Goal: Information Seeking & Learning: Learn about a topic

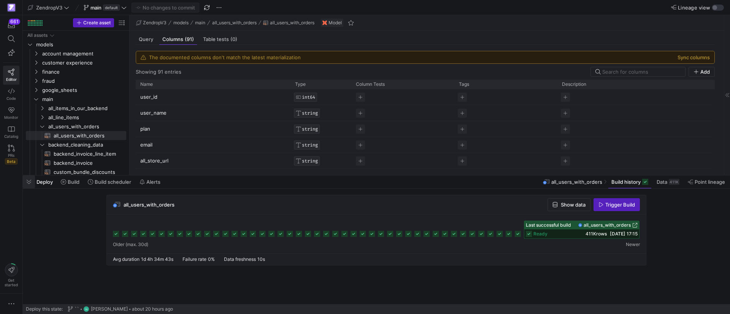
click at [23, 183] on span "button" at bounding box center [29, 182] width 12 height 13
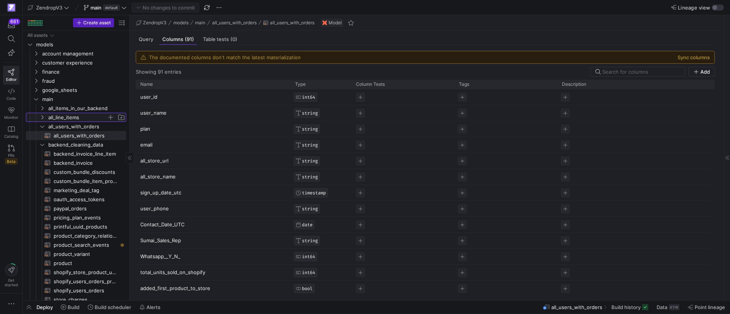
click at [44, 118] on icon "Press SPACE to select this row." at bounding box center [42, 117] width 5 height 5
click at [76, 137] on span "all_line_items​​​​​​​​​​" at bounding box center [86, 136] width 64 height 9
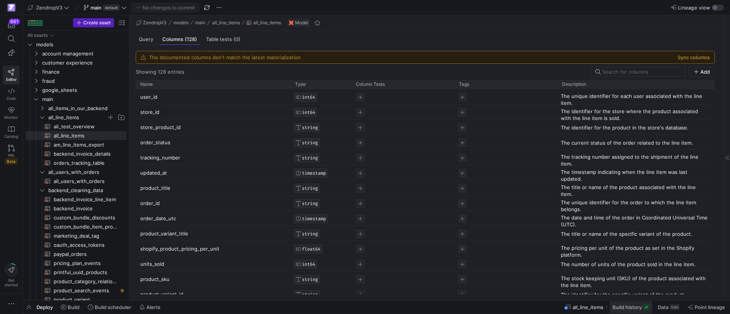
click at [634, 311] on span at bounding box center [631, 308] width 43 height 12
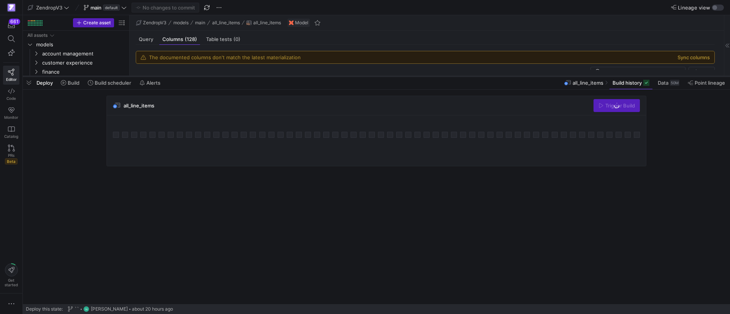
drag, startPoint x: 541, startPoint y: 175, endPoint x: 557, endPoint y: 76, distance: 100.5
click at [557, 76] on div at bounding box center [376, 76] width 707 height 3
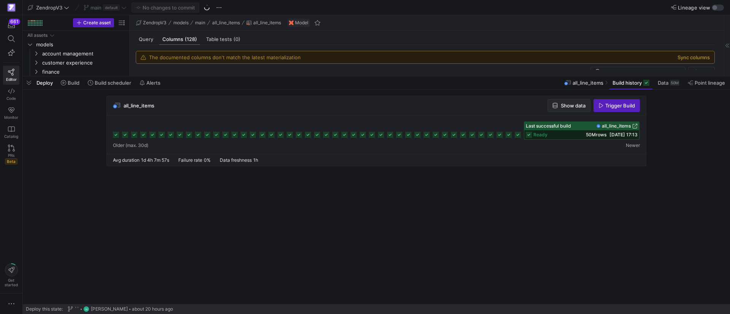
click at [561, 103] on span "Show data" at bounding box center [573, 106] width 25 height 6
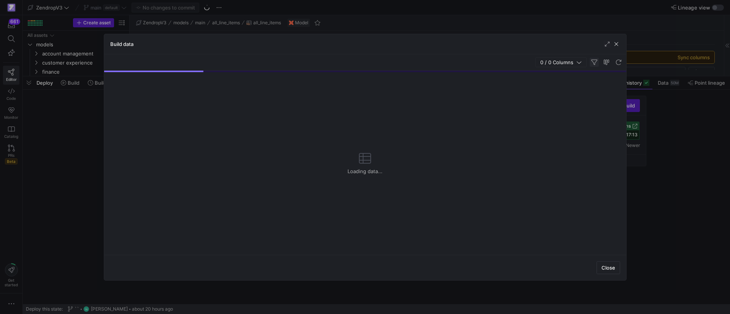
click at [595, 62] on span "button" at bounding box center [594, 62] width 9 height 9
click at [595, 63] on span "button" at bounding box center [594, 62] width 9 height 9
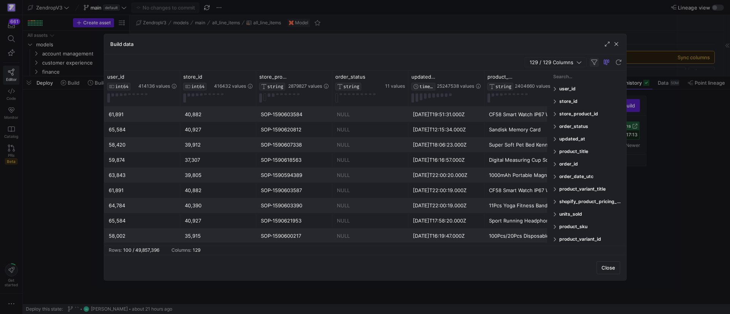
click at [595, 61] on span "button" at bounding box center [594, 62] width 9 height 9
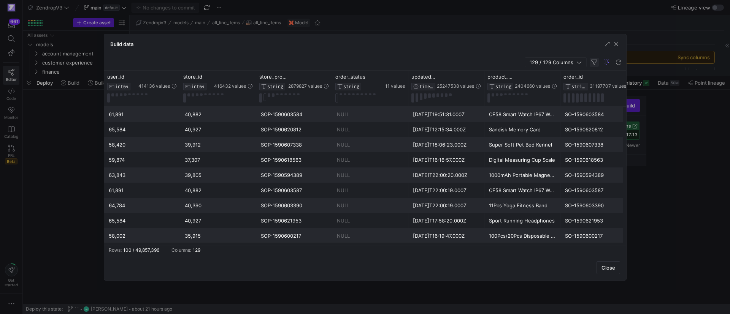
click at [593, 59] on span "button" at bounding box center [594, 62] width 9 height 9
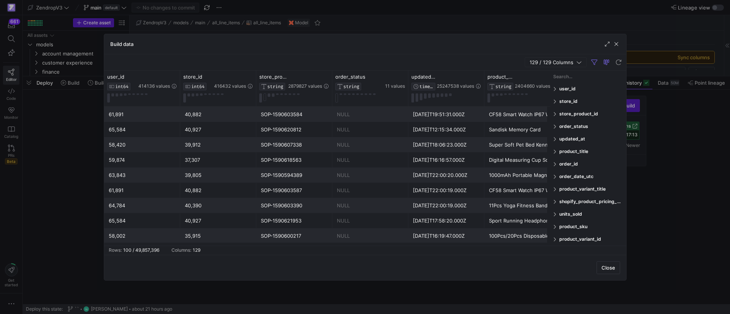
click at [568, 75] on input "Filter Columns Input" at bounding box center [588, 76] width 70 height 15
type input "2199405"
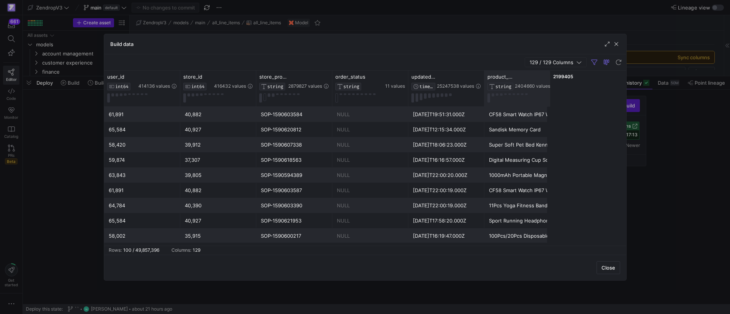
drag, startPoint x: 579, startPoint y: 75, endPoint x: 531, endPoint y: 72, distance: 48.3
click at [531, 72] on div "user_id INT64 414136 values store_id INT64 416432 values store_product_id STRIN…" at bounding box center [365, 158] width 522 height 175
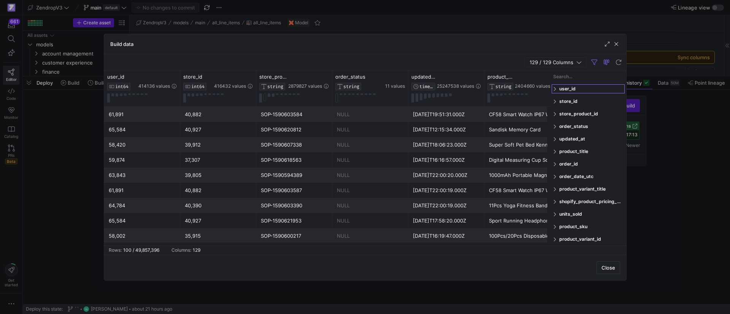
click at [556, 89] on span at bounding box center [555, 88] width 5 height 5
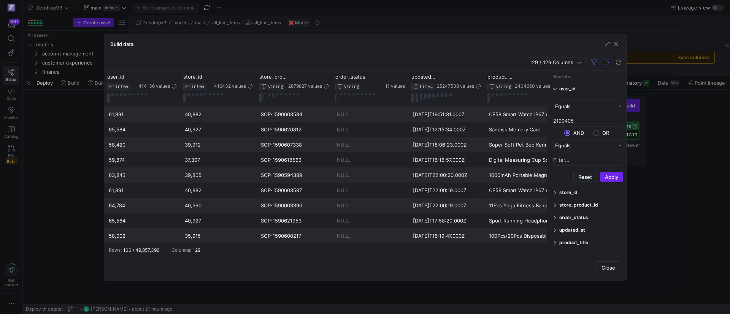
type input "2199405"
click at [615, 177] on button "Apply" at bounding box center [611, 177] width 23 height 10
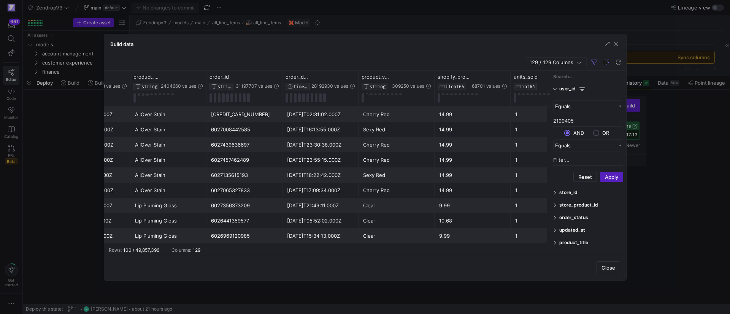
scroll to position [0, 396]
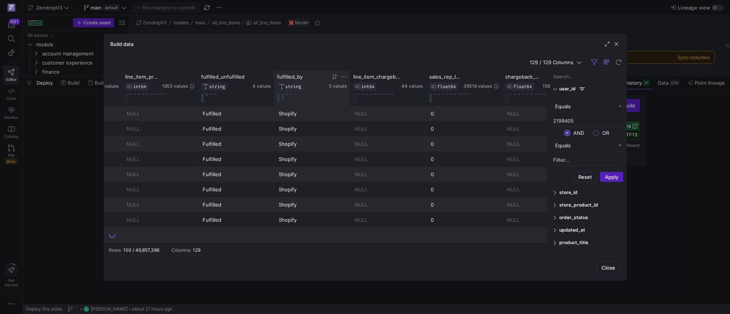
click at [341, 76] on icon at bounding box center [344, 77] width 6 height 6
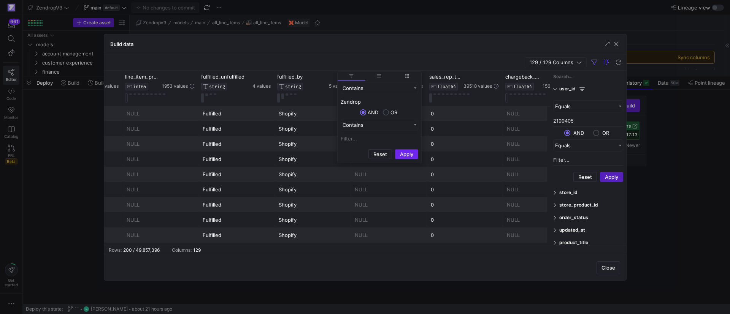
type input "Zendrop"
click at [402, 152] on button "Apply" at bounding box center [406, 154] width 23 height 10
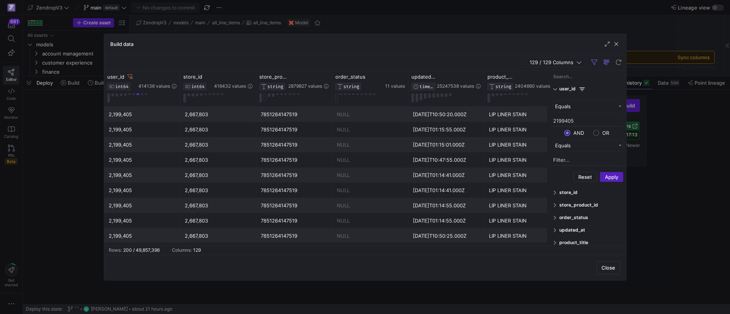
click at [127, 144] on div "2,199,405" at bounding box center [142, 145] width 67 height 15
click at [85, 135] on div at bounding box center [365, 157] width 730 height 314
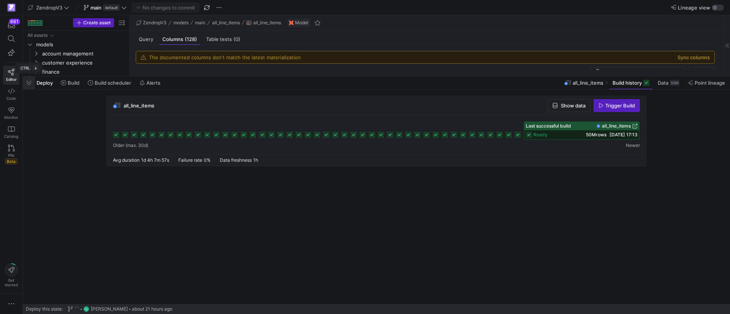
click at [29, 83] on span "button" at bounding box center [29, 82] width 12 height 13
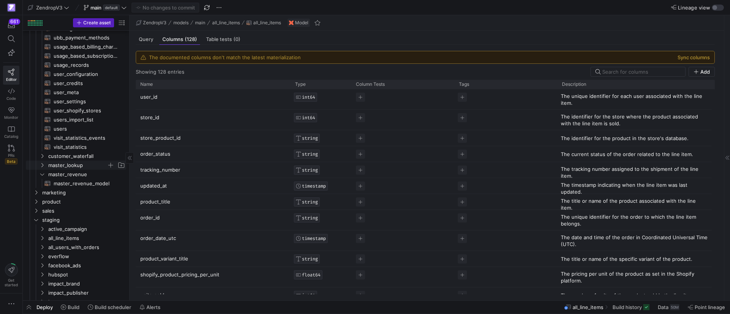
click at [57, 164] on span "master_lookup" at bounding box center [77, 165] width 59 height 9
click at [61, 175] on span "master_lookup​​​​​​​​​​" at bounding box center [86, 174] width 64 height 9
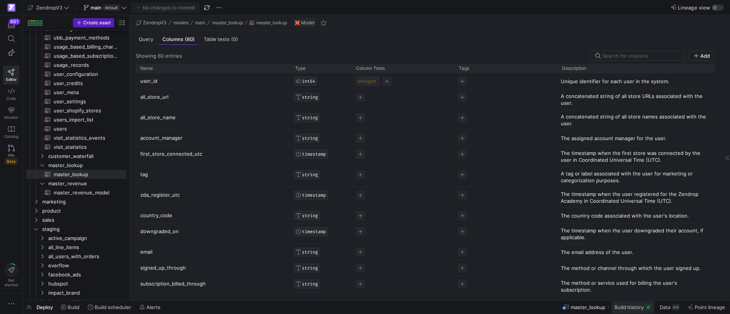
click at [627, 308] on span "Build history" at bounding box center [628, 308] width 29 height 6
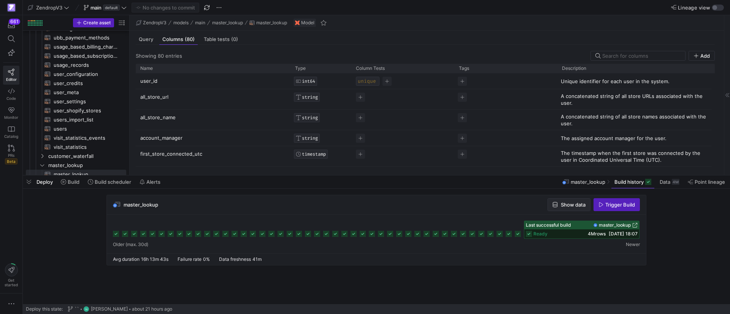
click at [577, 206] on span "Show data" at bounding box center [573, 205] width 25 height 6
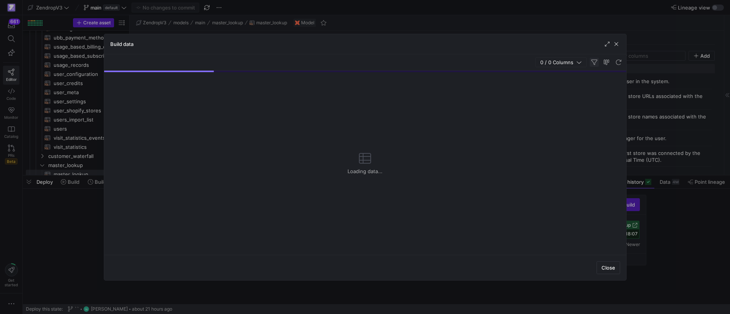
click at [595, 61] on span "button" at bounding box center [594, 62] width 9 height 9
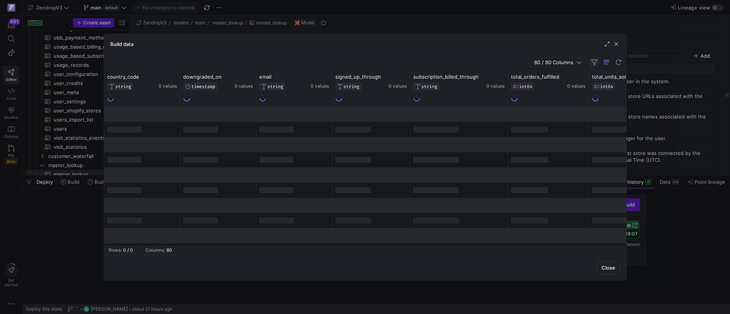
click at [593, 62] on span "button" at bounding box center [594, 62] width 9 height 9
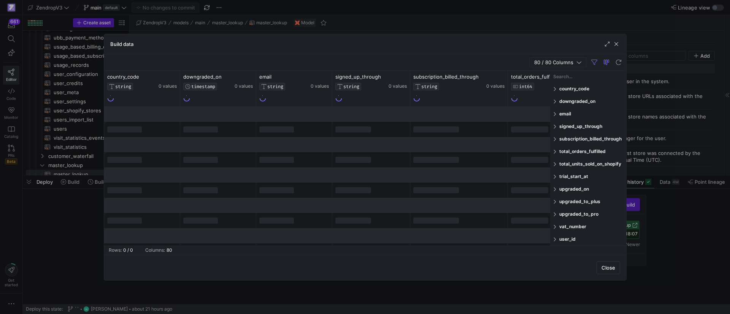
click at [556, 239] on span at bounding box center [555, 239] width 5 height 5
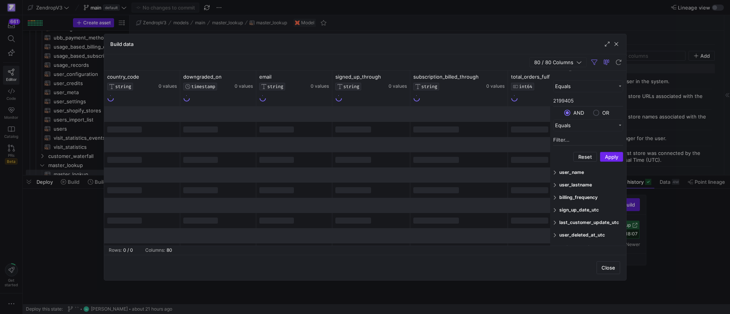
type input "2199405"
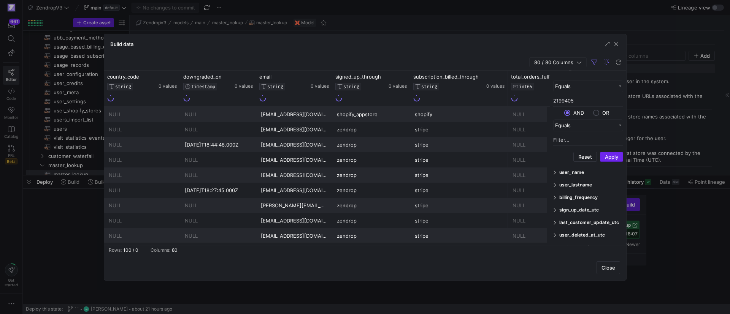
click at [608, 156] on button "Apply" at bounding box center [611, 157] width 23 height 10
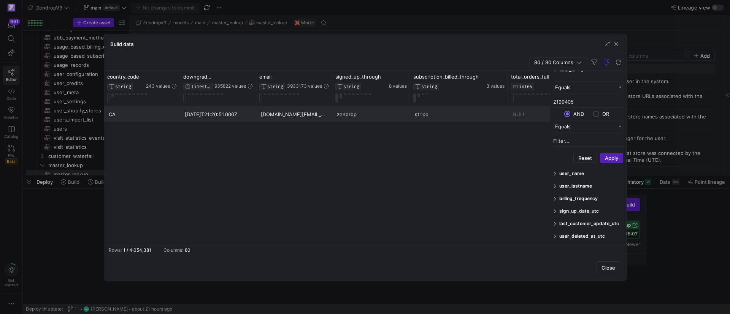
drag, startPoint x: 87, startPoint y: 101, endPoint x: 77, endPoint y: 109, distance: 13.2
click at [86, 102] on div at bounding box center [365, 157] width 730 height 314
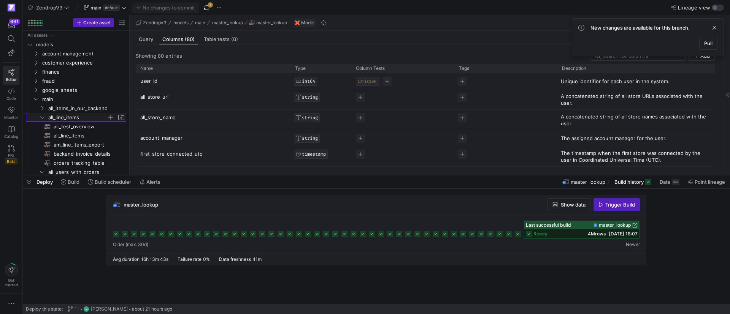
click at [43, 117] on icon "Press SPACE to select this row." at bounding box center [42, 117] width 5 height 5
click at [43, 126] on icon "Press SPACE to select this row." at bounding box center [42, 126] width 5 height 5
click at [41, 133] on icon "Press SPACE to select this row." at bounding box center [42, 135] width 5 height 5
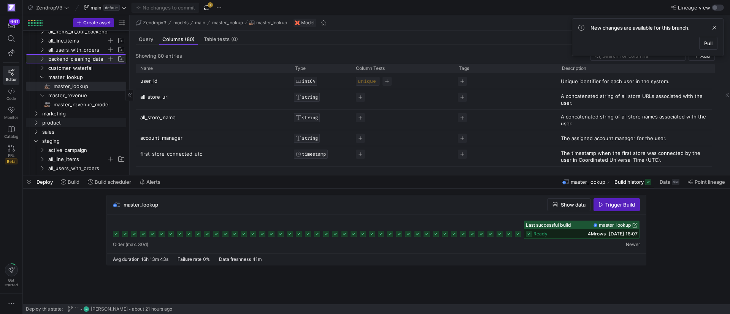
scroll to position [114, 0]
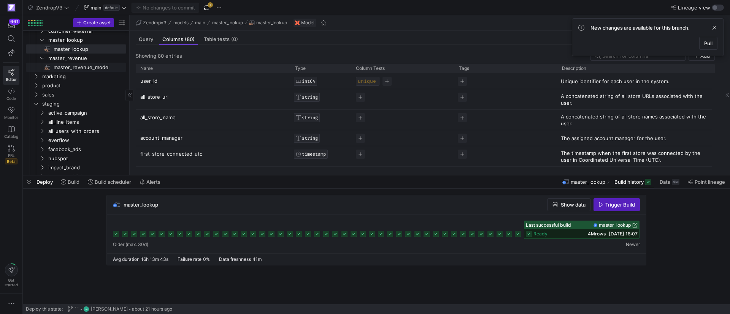
click at [61, 71] on span "master_revenue_model​​​​​​​​​​" at bounding box center [86, 67] width 64 height 9
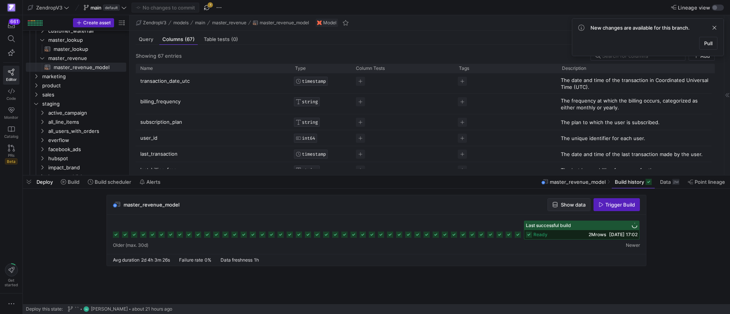
click at [566, 205] on span "Show data" at bounding box center [573, 205] width 25 height 6
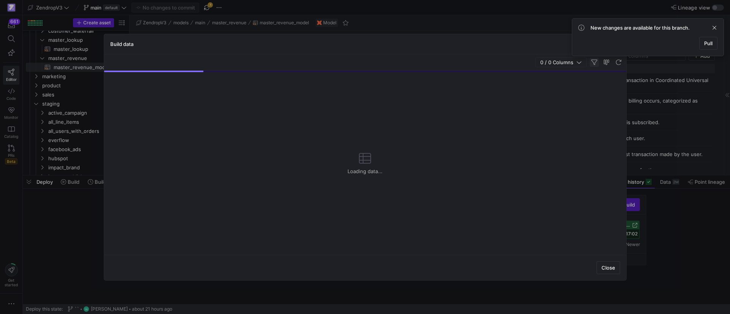
click at [592, 62] on span "button" at bounding box center [594, 62] width 9 height 9
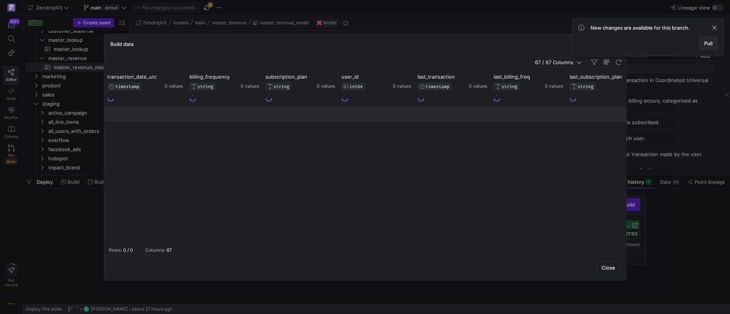
click at [708, 46] on span "Pull" at bounding box center [708, 43] width 8 height 6
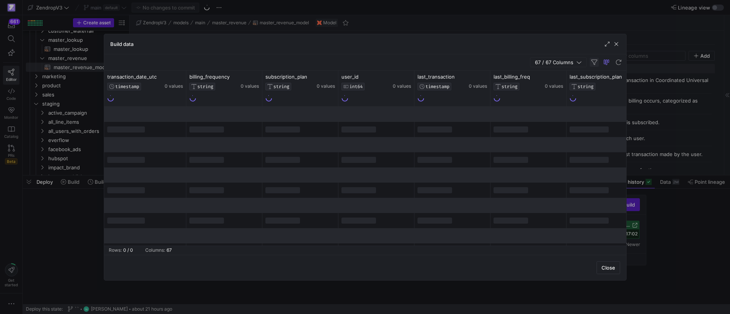
click at [595, 63] on span "button" at bounding box center [594, 62] width 9 height 9
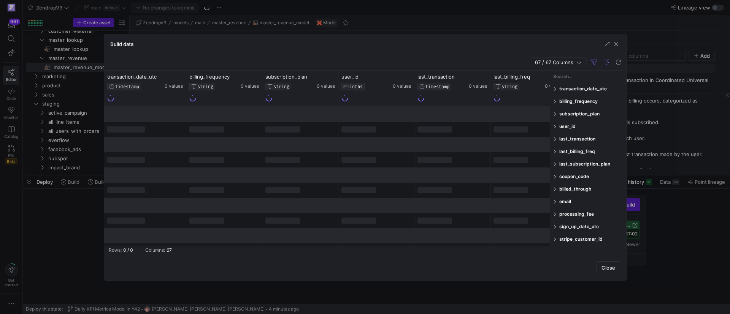
click at [575, 78] on input "Filter Columns Input" at bounding box center [588, 76] width 70 height 15
click at [557, 127] on span at bounding box center [555, 126] width 5 height 5
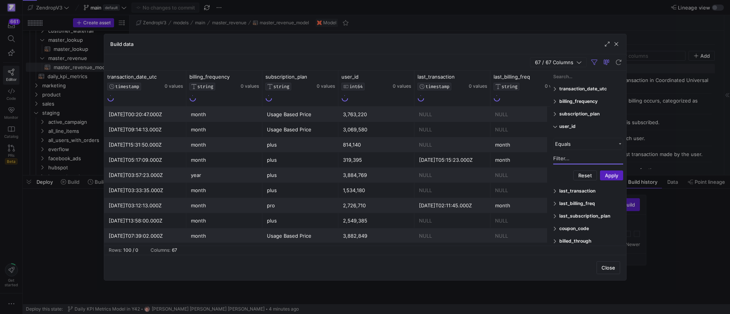
paste input "2199405"
type input "2199405"
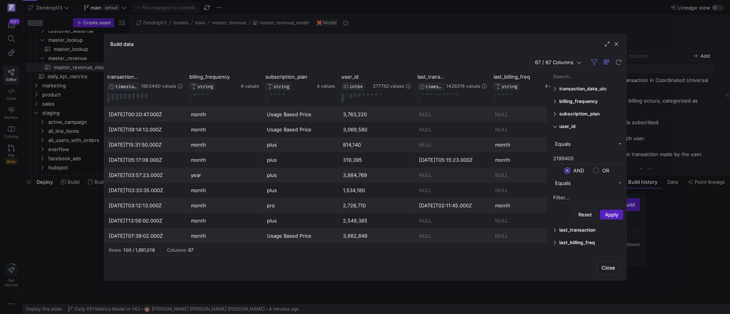
type input "2199405"
click at [607, 214] on button "Apply" at bounding box center [611, 215] width 23 height 10
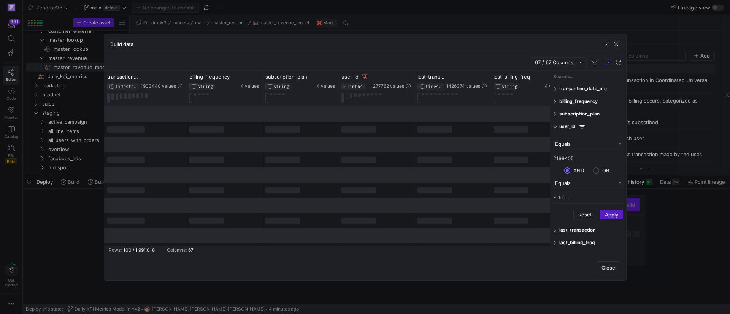
click at [578, 63] on icon "button" at bounding box center [578, 62] width 5 height 5
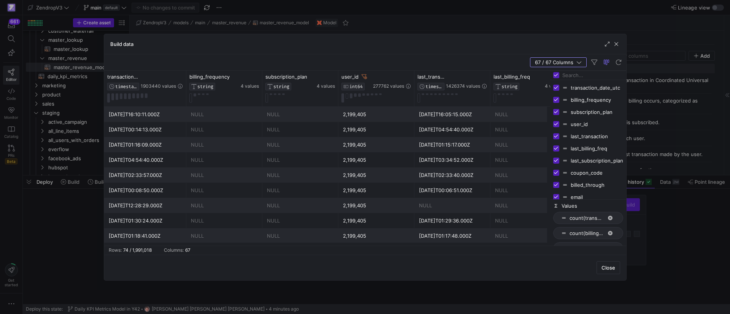
click at [557, 75] on input "Toggle Select All Columns" at bounding box center [556, 75] width 6 height 6
checkbox input "false"
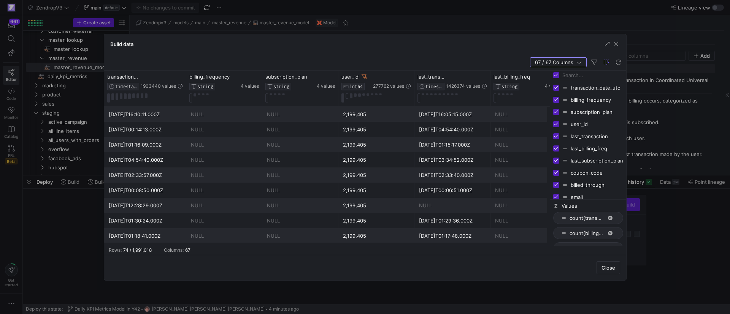
checkbox input "false"
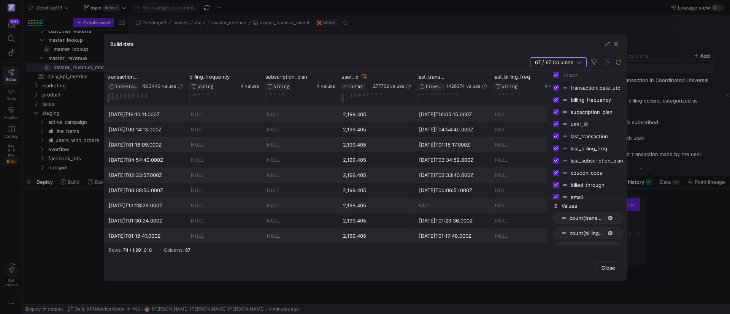
checkbox input "false"
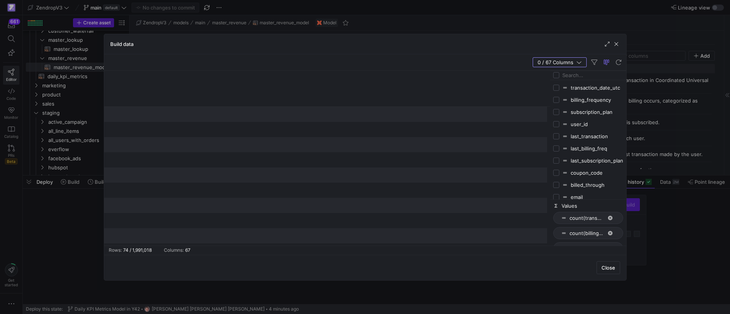
click at [557, 124] on input "Press SPACE to toggle visibility (hidden)" at bounding box center [556, 124] width 6 height 6
checkbox input "true"
checkbox input "false"
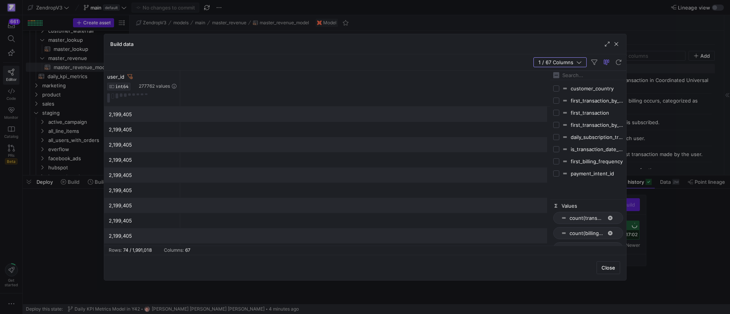
scroll to position [699, 0]
click at [557, 179] on input "Press SPACE to toggle visibility (hidden)" at bounding box center [556, 180] width 6 height 6
checkbox input "true"
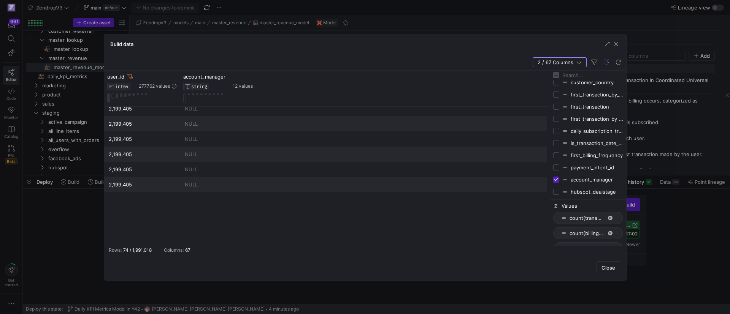
scroll to position [456, 0]
click at [615, 45] on span "button" at bounding box center [617, 44] width 8 height 8
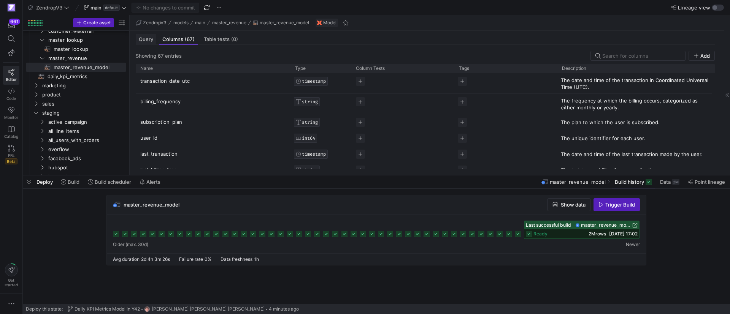
click at [141, 40] on span "Query" at bounding box center [146, 39] width 14 height 5
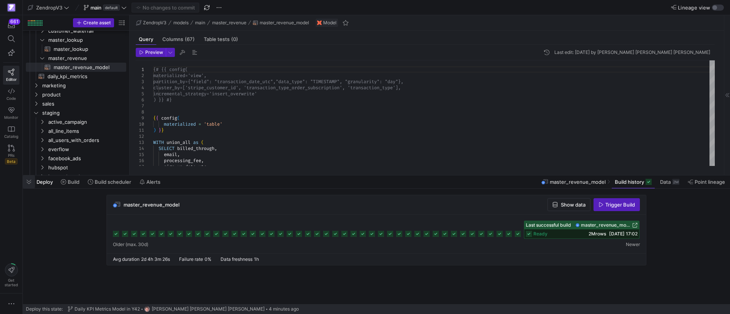
click at [28, 184] on span "button" at bounding box center [29, 182] width 12 height 13
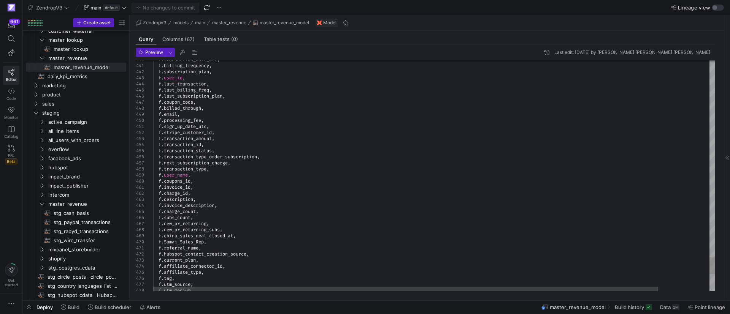
scroll to position [114, 0]
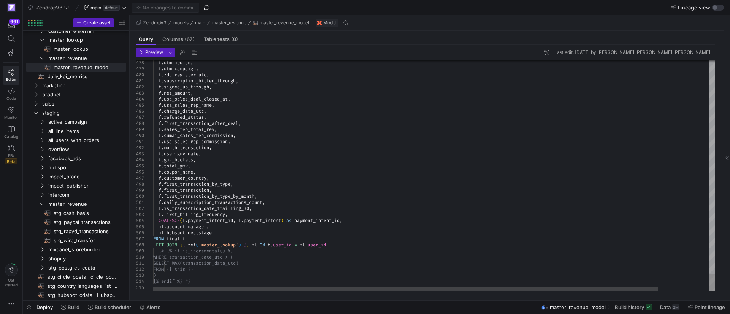
type textarea "f.daily_subscription_transactions_count, f.is_transaction_date_trailling_30, f.…"
click at [712, 281] on div at bounding box center [712, 283] width 5 height 17
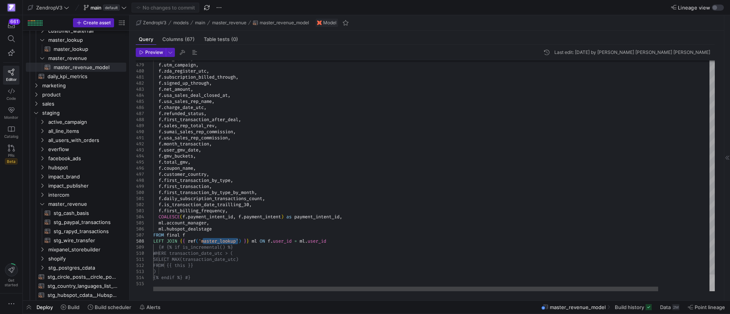
click at [715, 292] on div at bounding box center [712, 283] width 5 height 17
